Goal: Transaction & Acquisition: Subscribe to service/newsletter

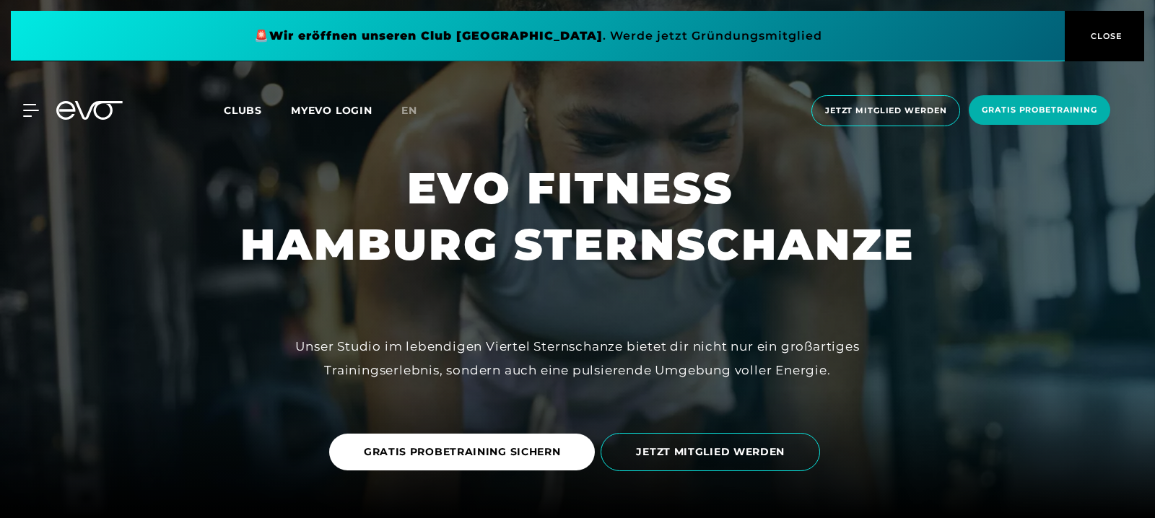
click at [877, 105] on span "Jetzt Mitglied werden" at bounding box center [885, 111] width 121 height 12
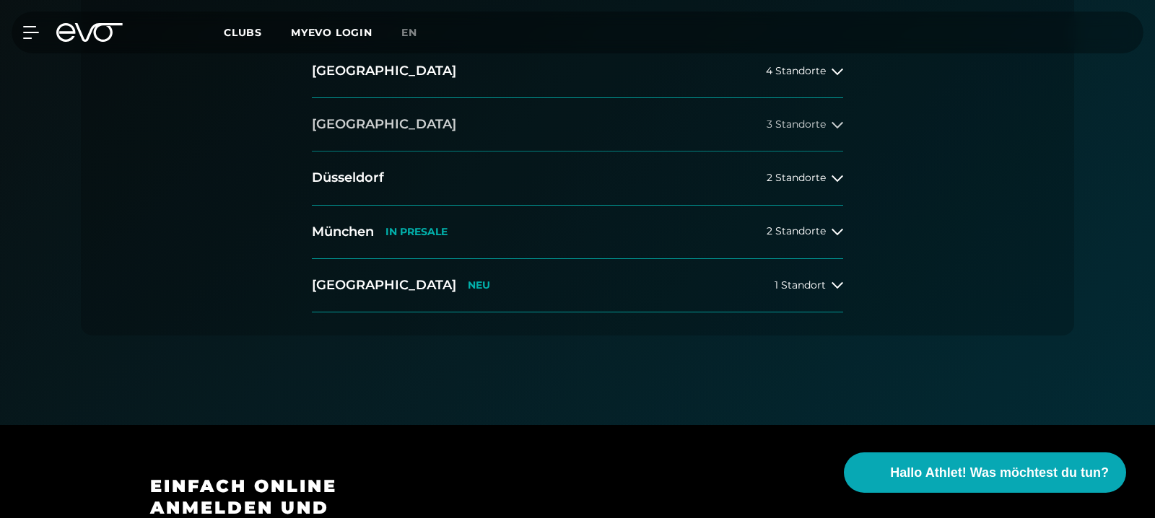
scroll to position [299, 0]
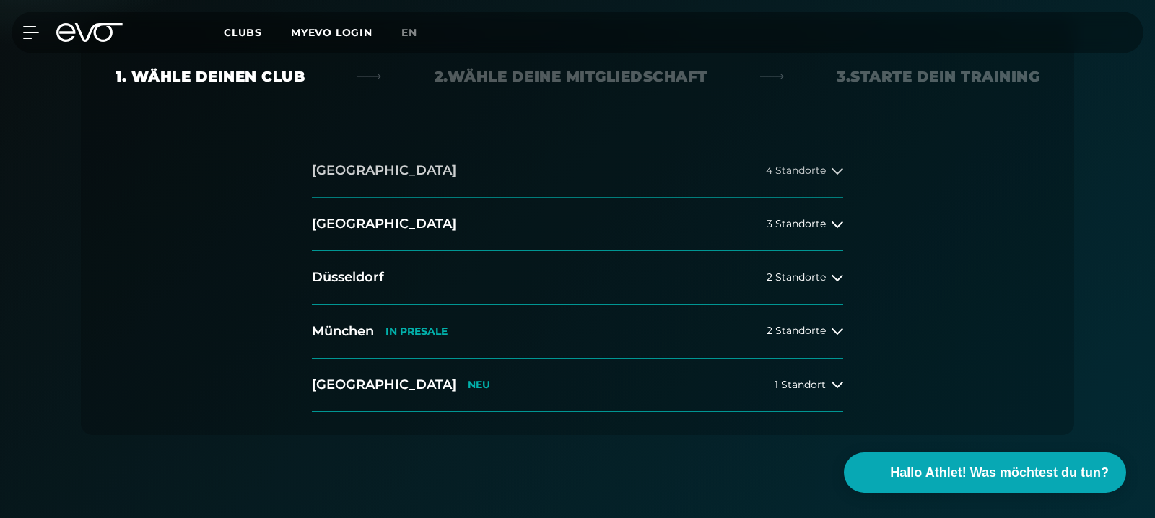
click at [776, 188] on button "[GEOGRAPHIC_DATA] 4 Standorte" at bounding box center [577, 170] width 531 height 53
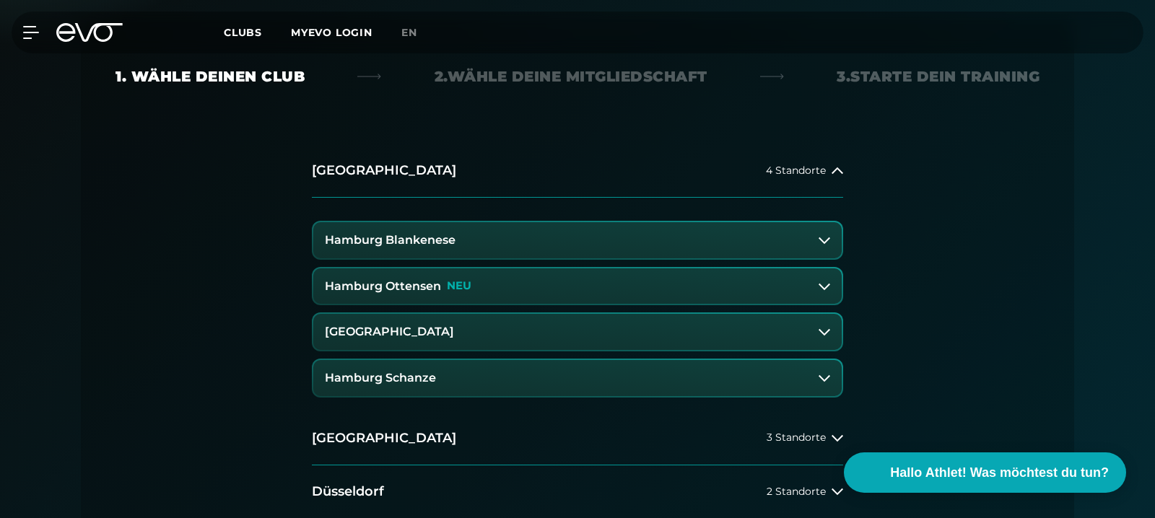
click at [621, 386] on button "Hamburg Schanze" at bounding box center [577, 378] width 528 height 36
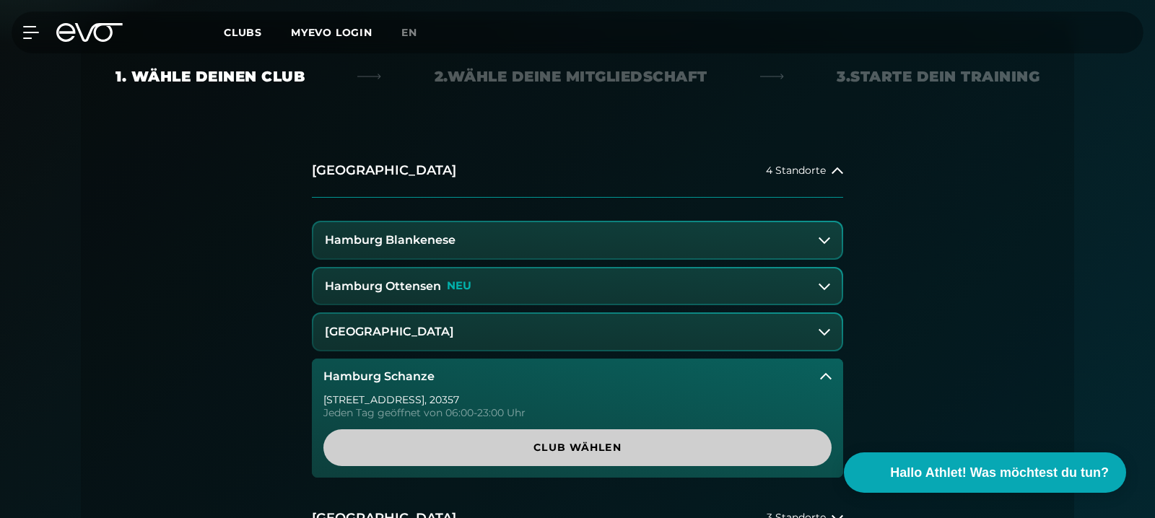
click at [606, 460] on span "Club wählen" at bounding box center [577, 447] width 508 height 37
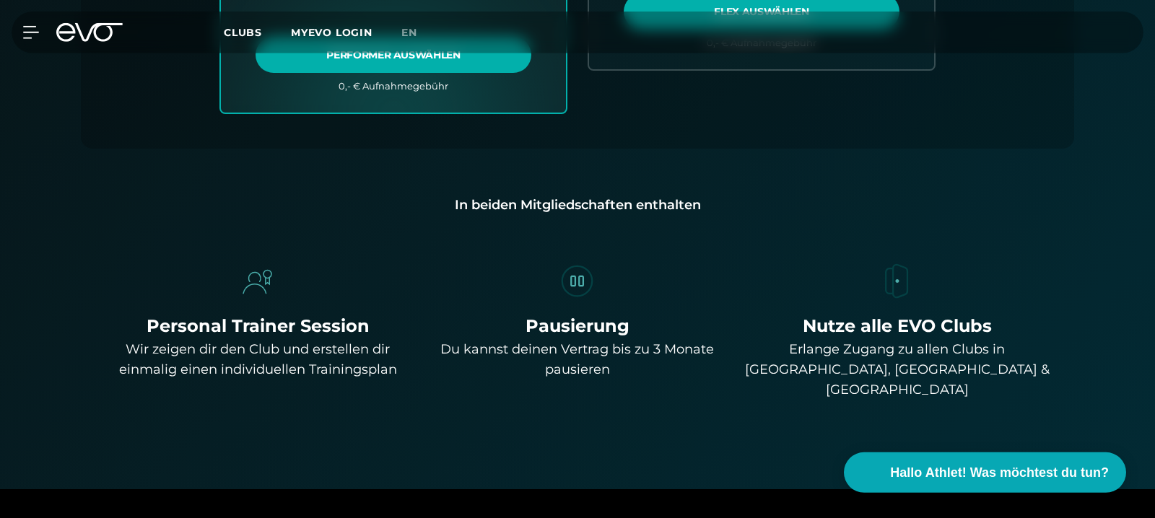
scroll to position [1016, 0]
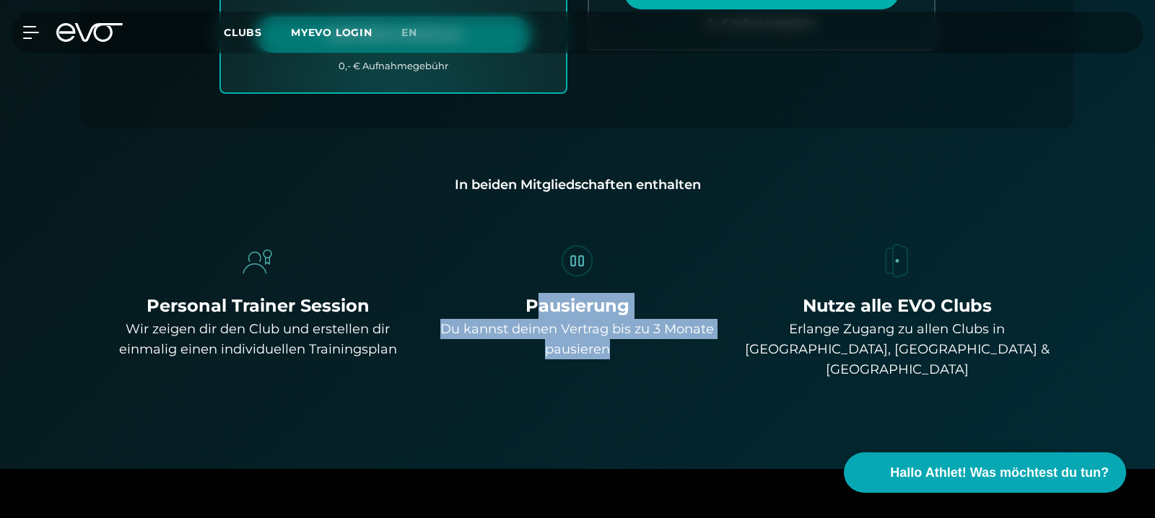
drag, startPoint x: 546, startPoint y: 308, endPoint x: 703, endPoint y: 346, distance: 161.7
click at [703, 346] on div "Pausierung Du kannst deinen Vertrag bis zu 3 Monate pausieren" at bounding box center [578, 326] width 308 height 66
click at [703, 346] on div "Du kannst deinen Vertrag bis zu 3 Monate pausieren" at bounding box center [578, 339] width 308 height 40
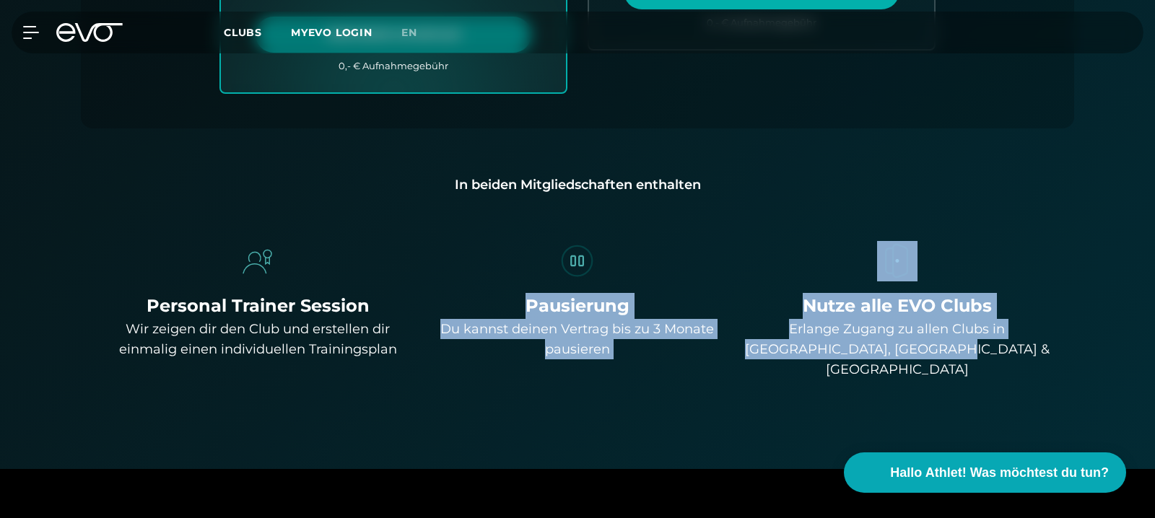
drag, startPoint x: 430, startPoint y: 209, endPoint x: 637, endPoint y: 373, distance: 263.5
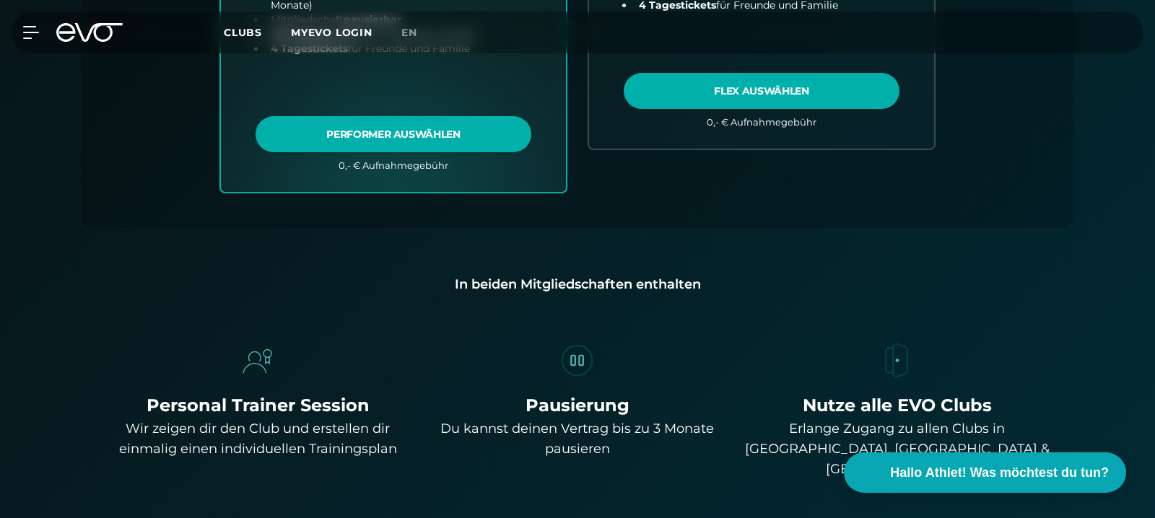
scroll to position [618, 0]
